Goal: Communication & Community: Answer question/provide support

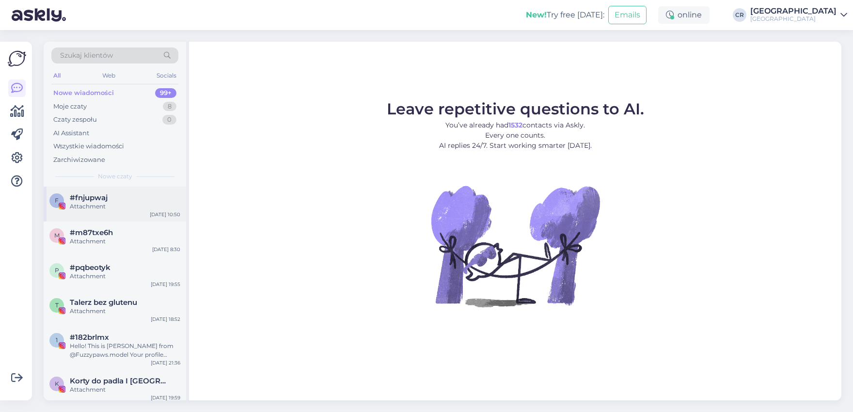
click at [93, 198] on span "#fnjupwaj" at bounding box center [89, 197] width 38 height 9
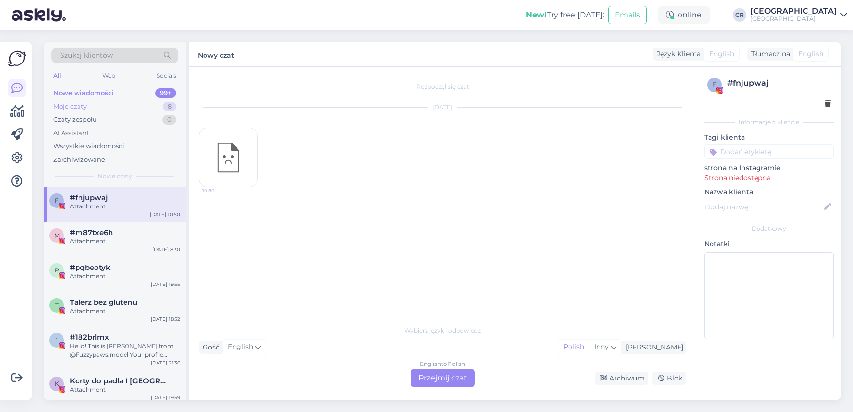
click at [142, 103] on div "Moje czaty 8" at bounding box center [114, 107] width 127 height 14
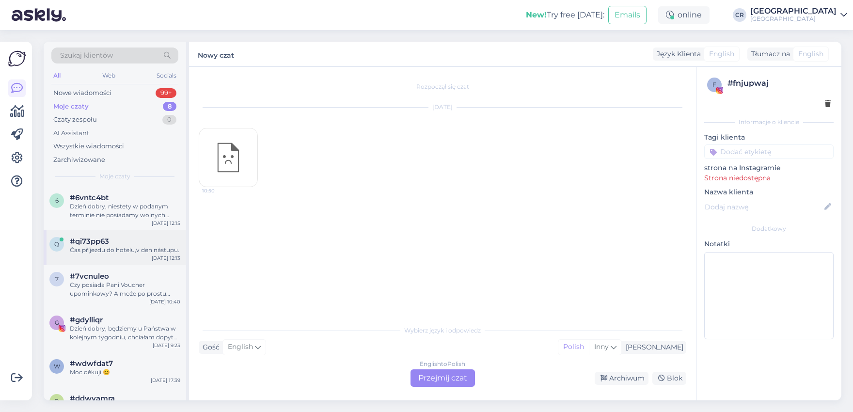
click at [148, 248] on div "Čas příjezdu do hotelu,v den nástupu." at bounding box center [125, 250] width 111 height 9
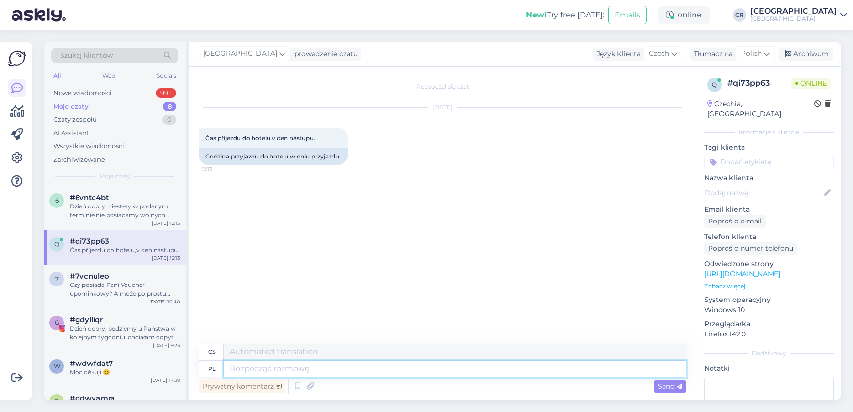
click at [339, 375] on textarea at bounding box center [455, 369] width 462 height 16
type textarea "Dzień"
type textarea "Den"
type textarea "Dzień dobry"
type textarea "Dobré ráno"
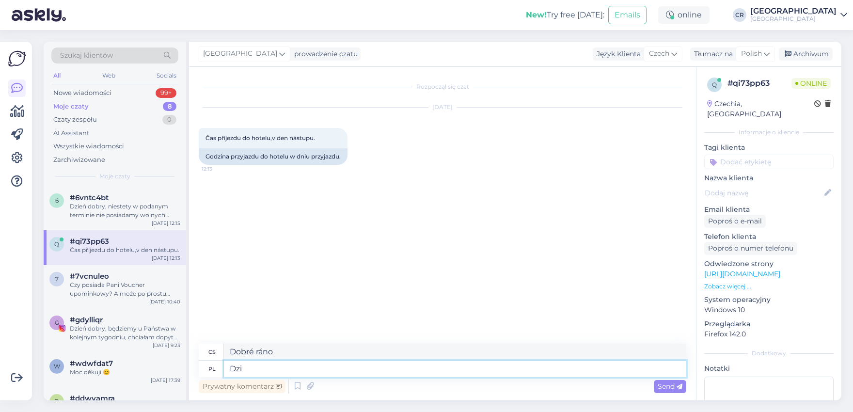
type textarea "Dz"
type textarea "Den"
type textarea "D"
click at [0, 309] on div "Pierwsze kroki Lista kontrolna, aby uzyskać większą wartość Blisko Połącz Faceb…" at bounding box center [16, 221] width 32 height 359
